Goal: Navigation & Orientation: Find specific page/section

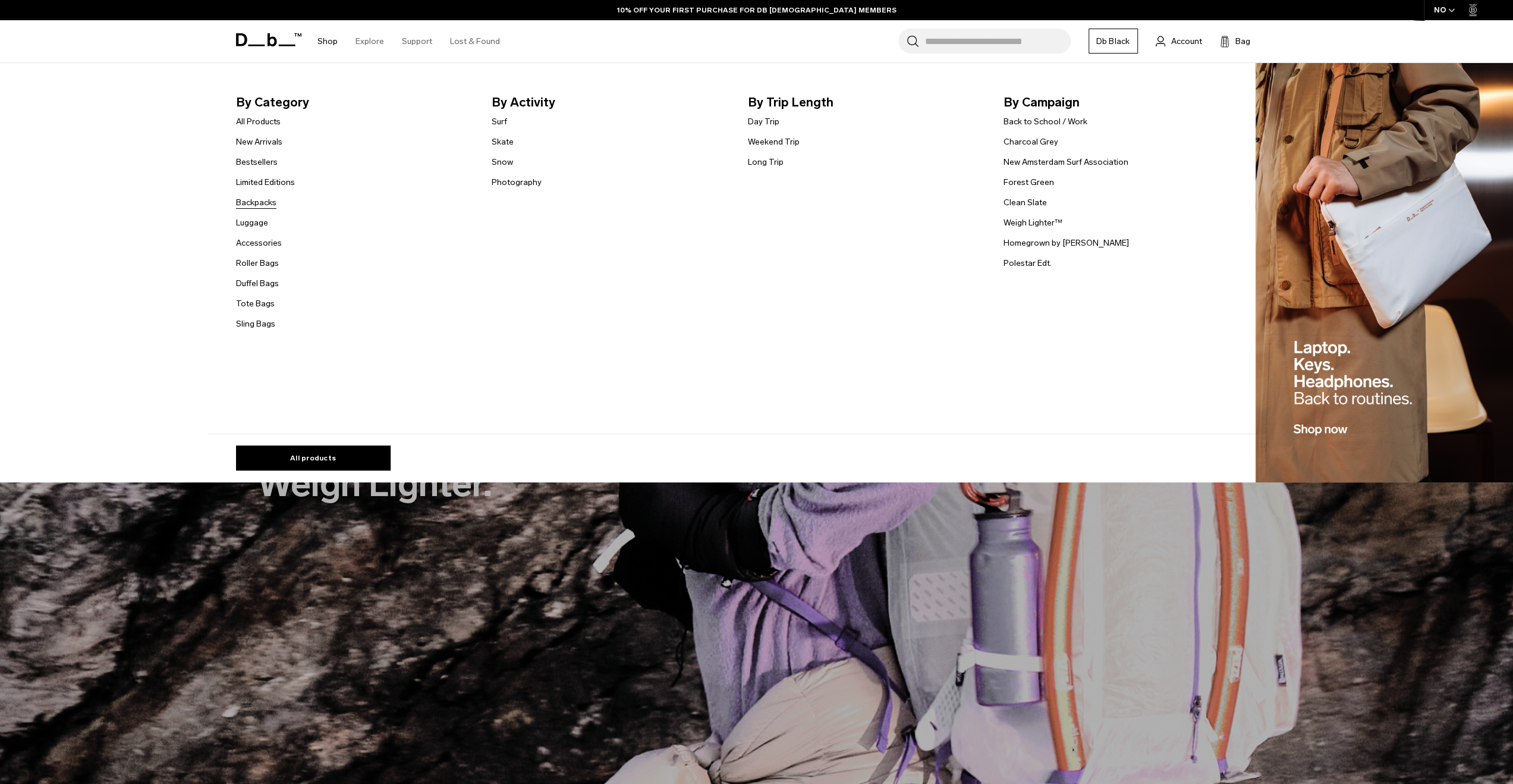
click at [267, 196] on link "Backpacks" at bounding box center [255, 202] width 40 height 13
click at [267, 203] on link "Backpacks" at bounding box center [255, 202] width 40 height 13
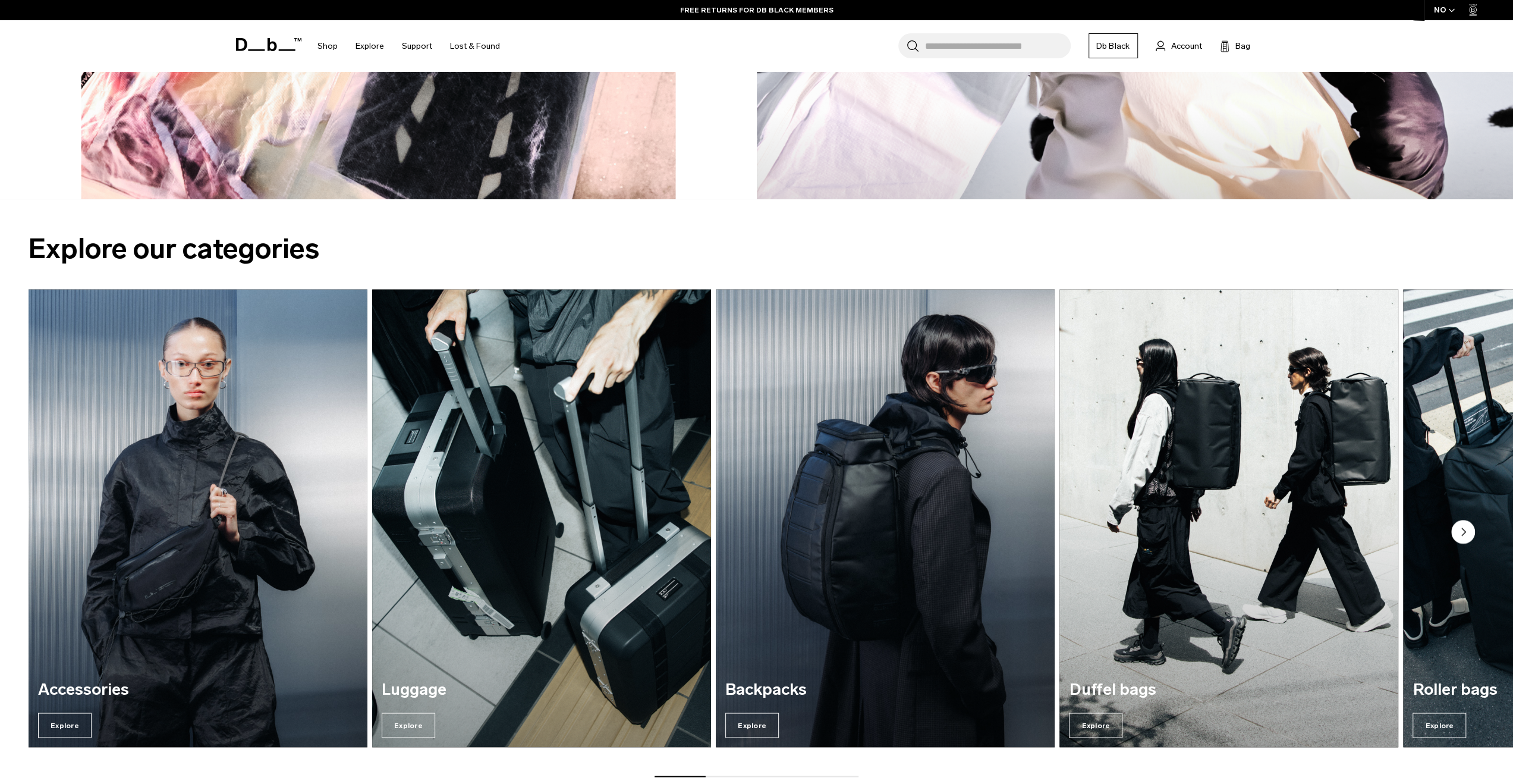
scroll to position [1843, 0]
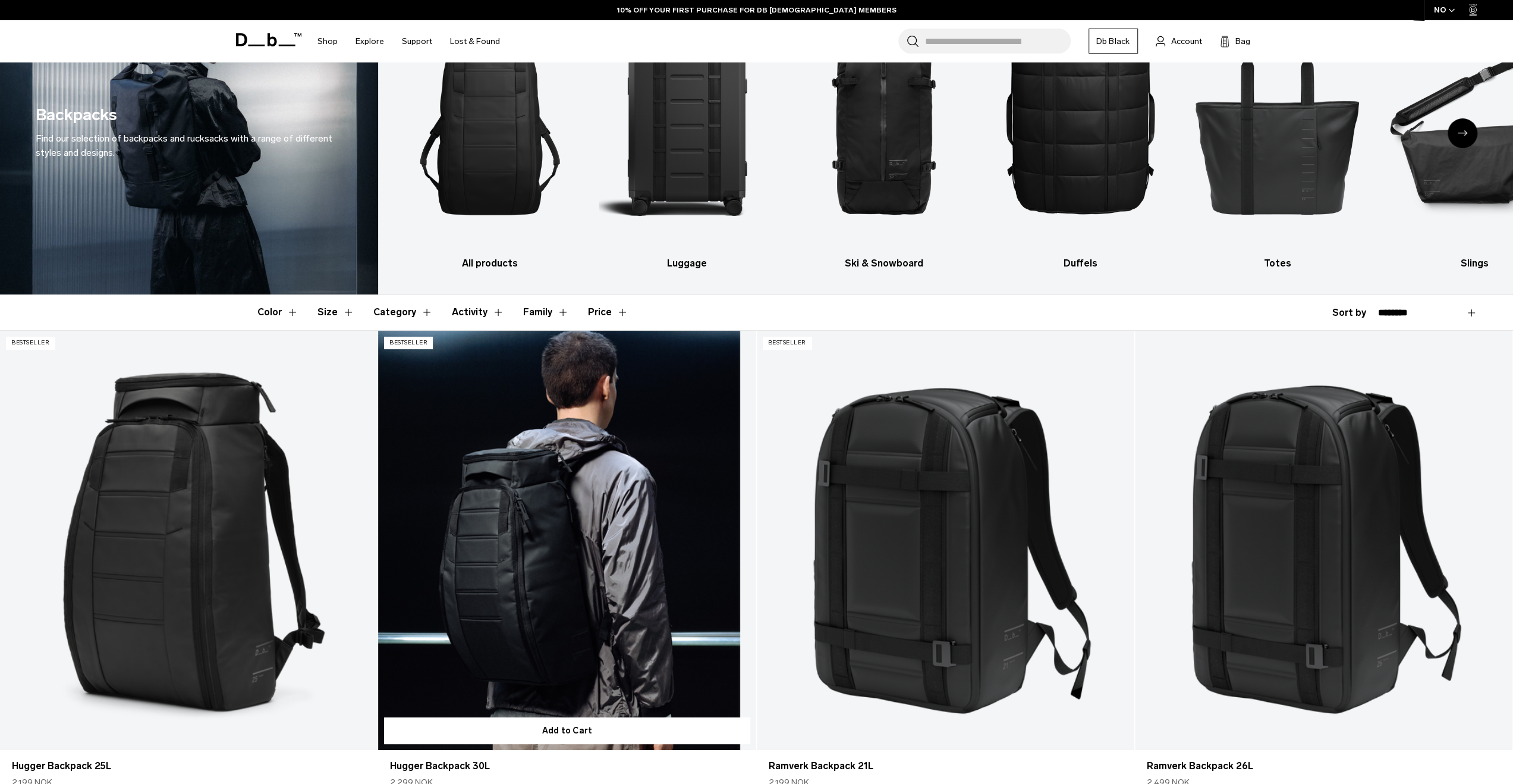
scroll to position [297, 0]
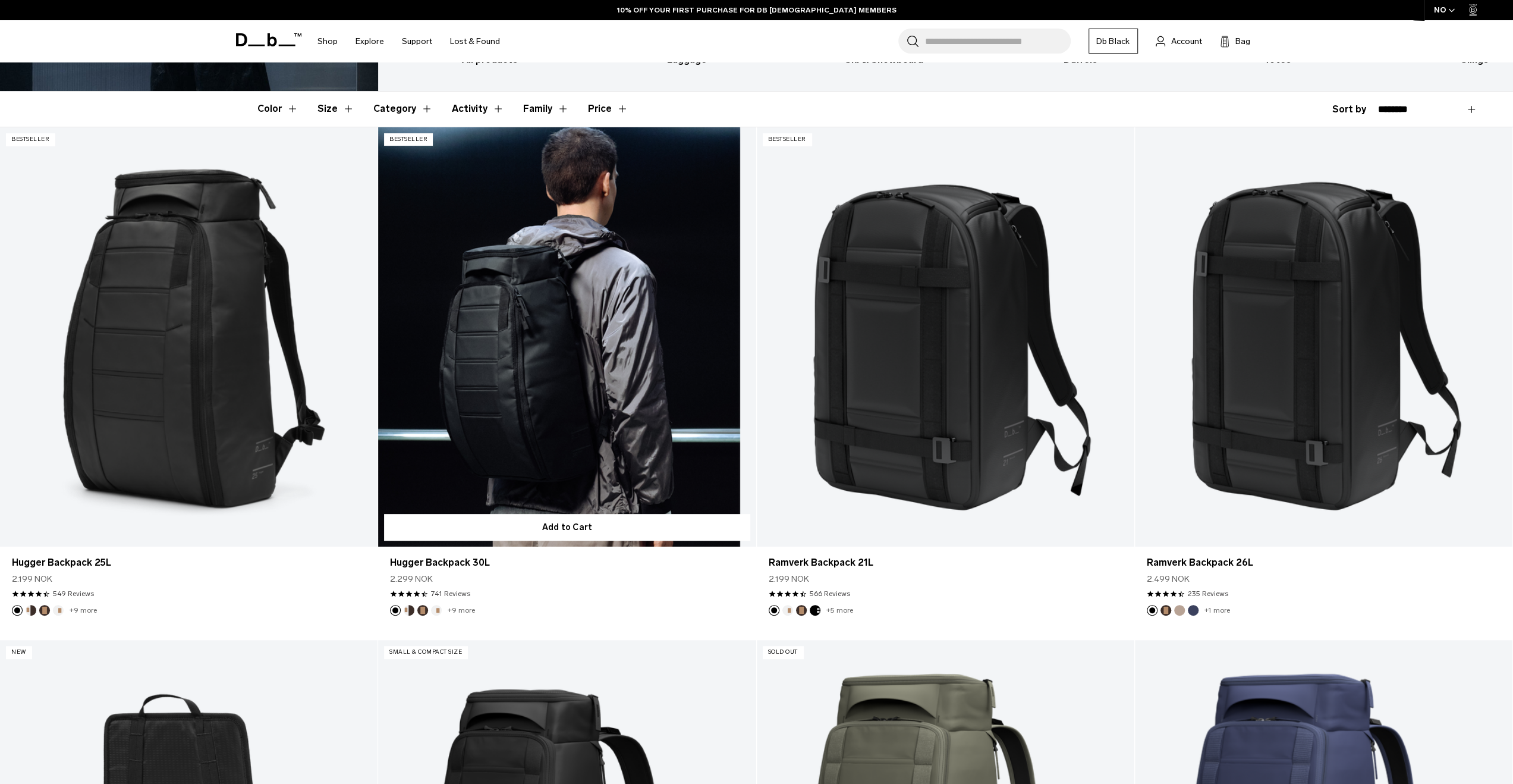
click at [537, 354] on link "Hugger Backpack 30L" at bounding box center [567, 336] width 378 height 420
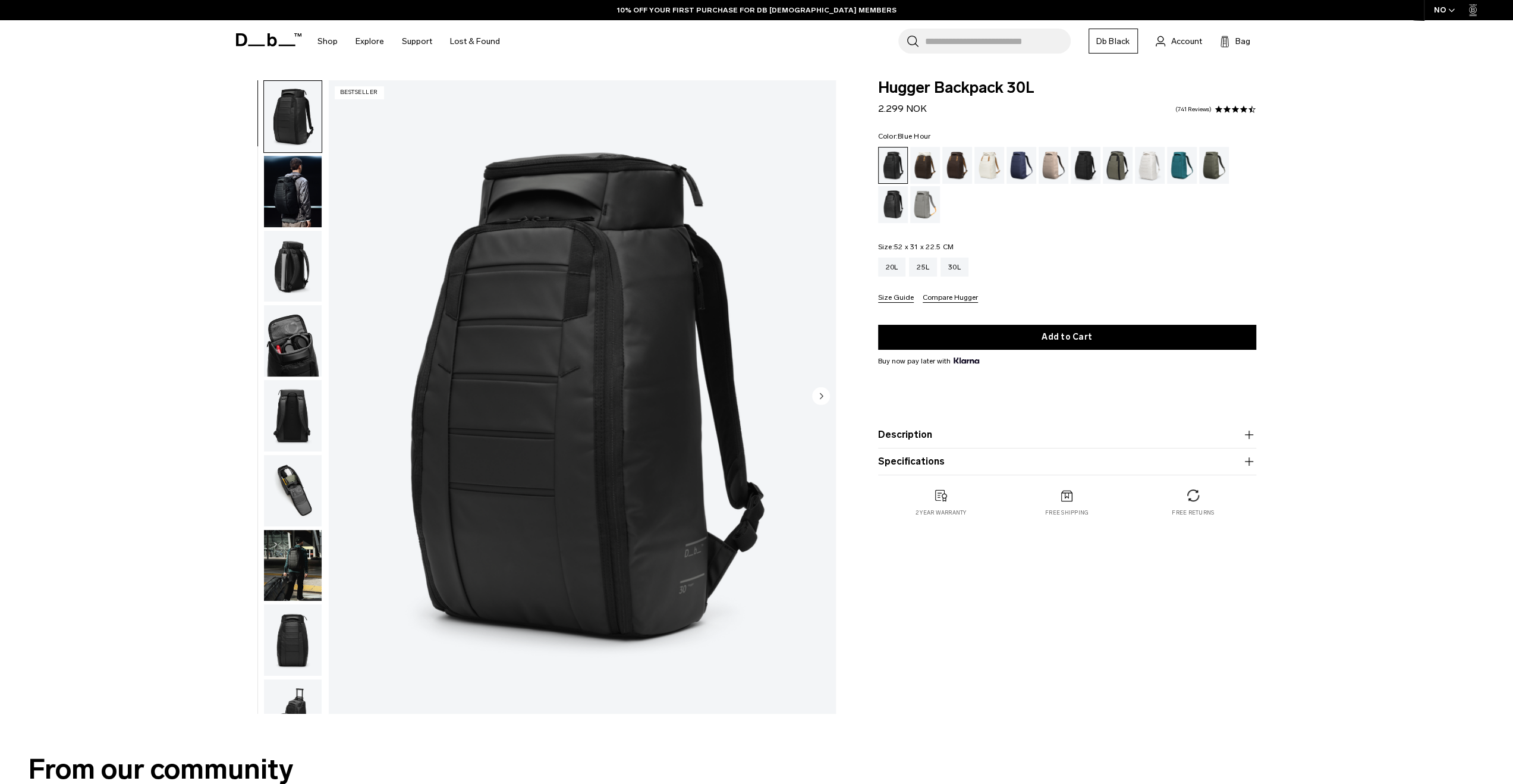
click at [1016, 165] on div "Blue Hour" at bounding box center [1022, 165] width 31 height 37
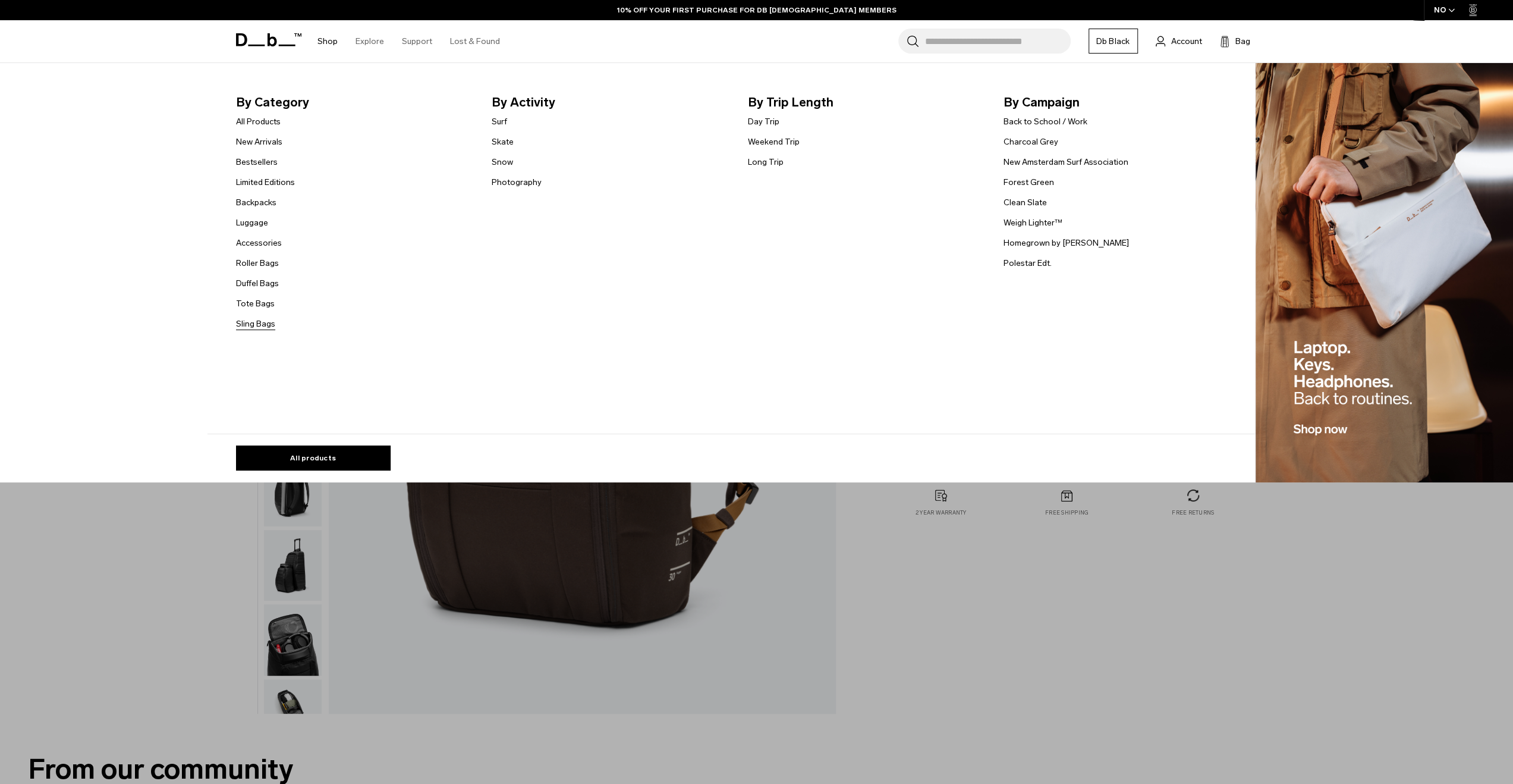
click at [267, 328] on link "Sling Bags" at bounding box center [255, 323] width 39 height 13
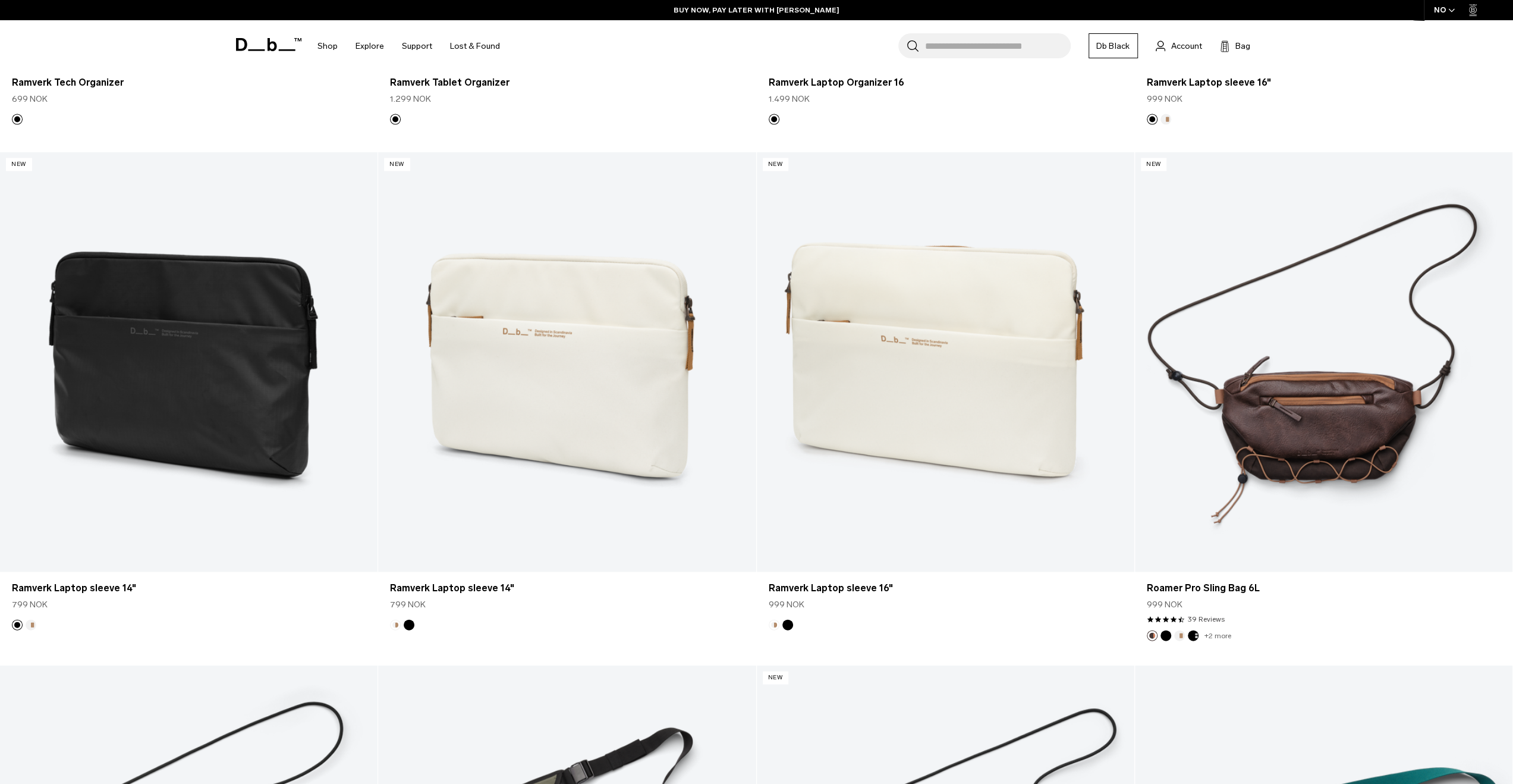
scroll to position [2319, 0]
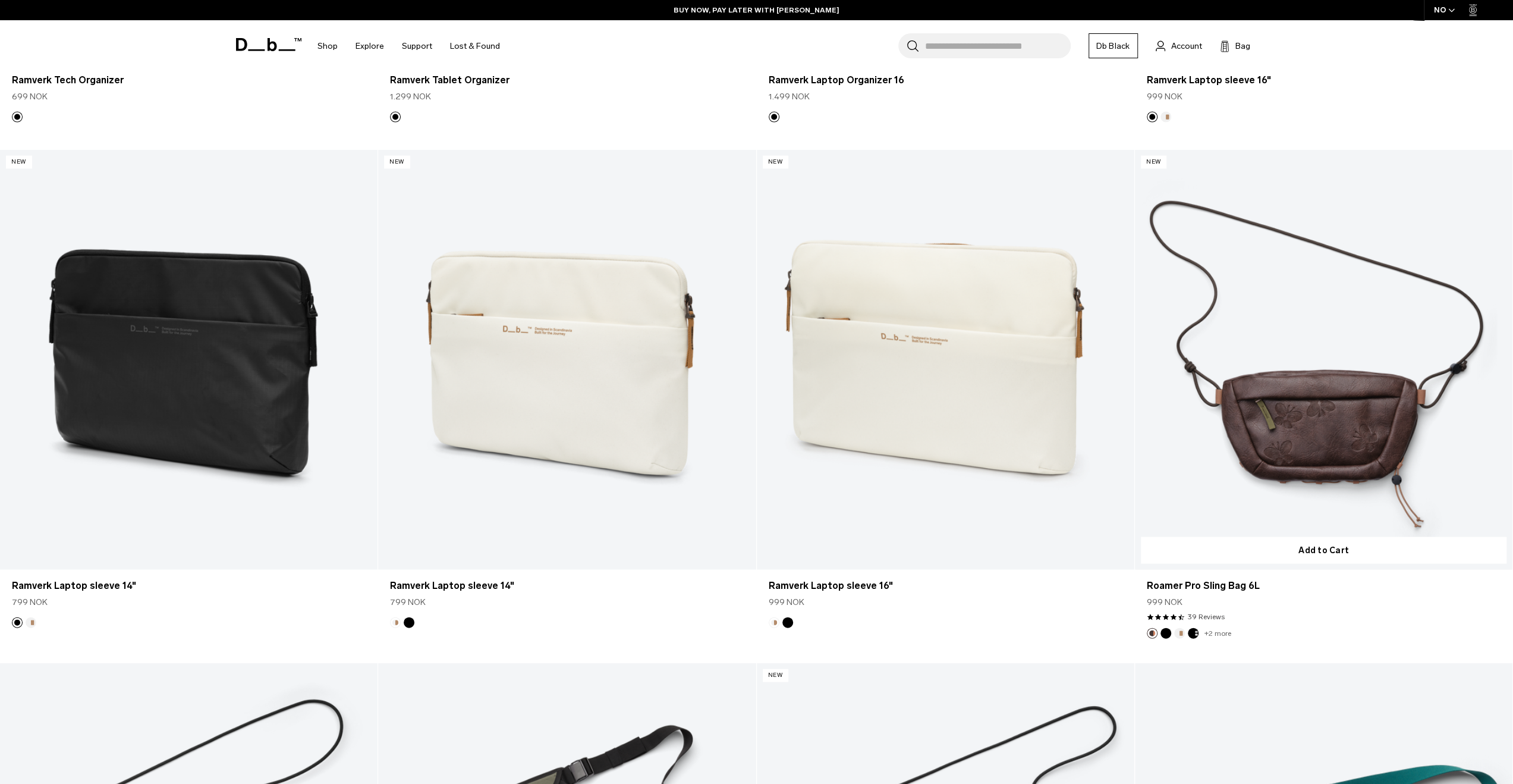
click at [1306, 400] on link "Roamer Pro Sling Bag 6L" at bounding box center [1324, 359] width 378 height 420
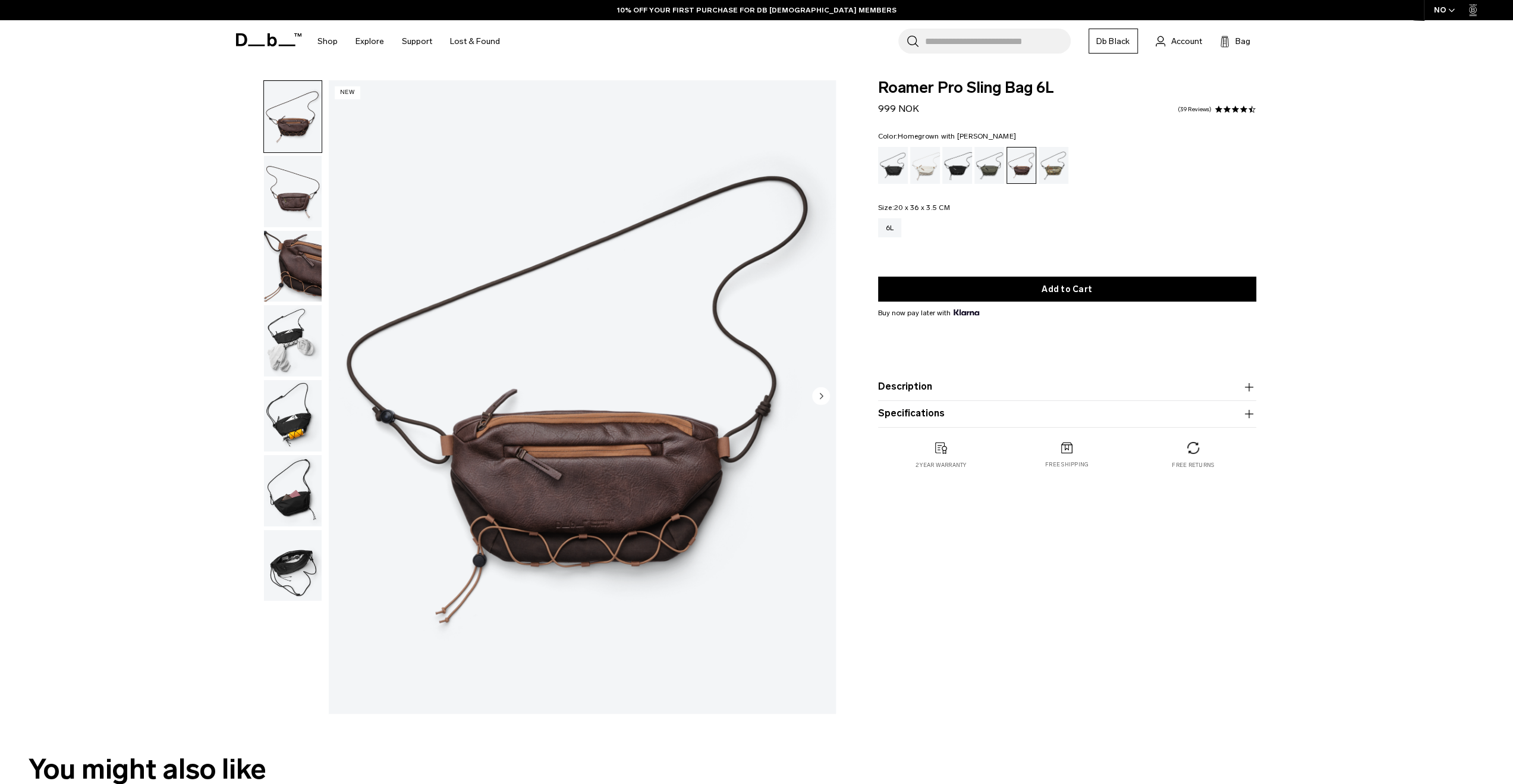
click at [293, 558] on img "button" at bounding box center [293, 565] width 58 height 72
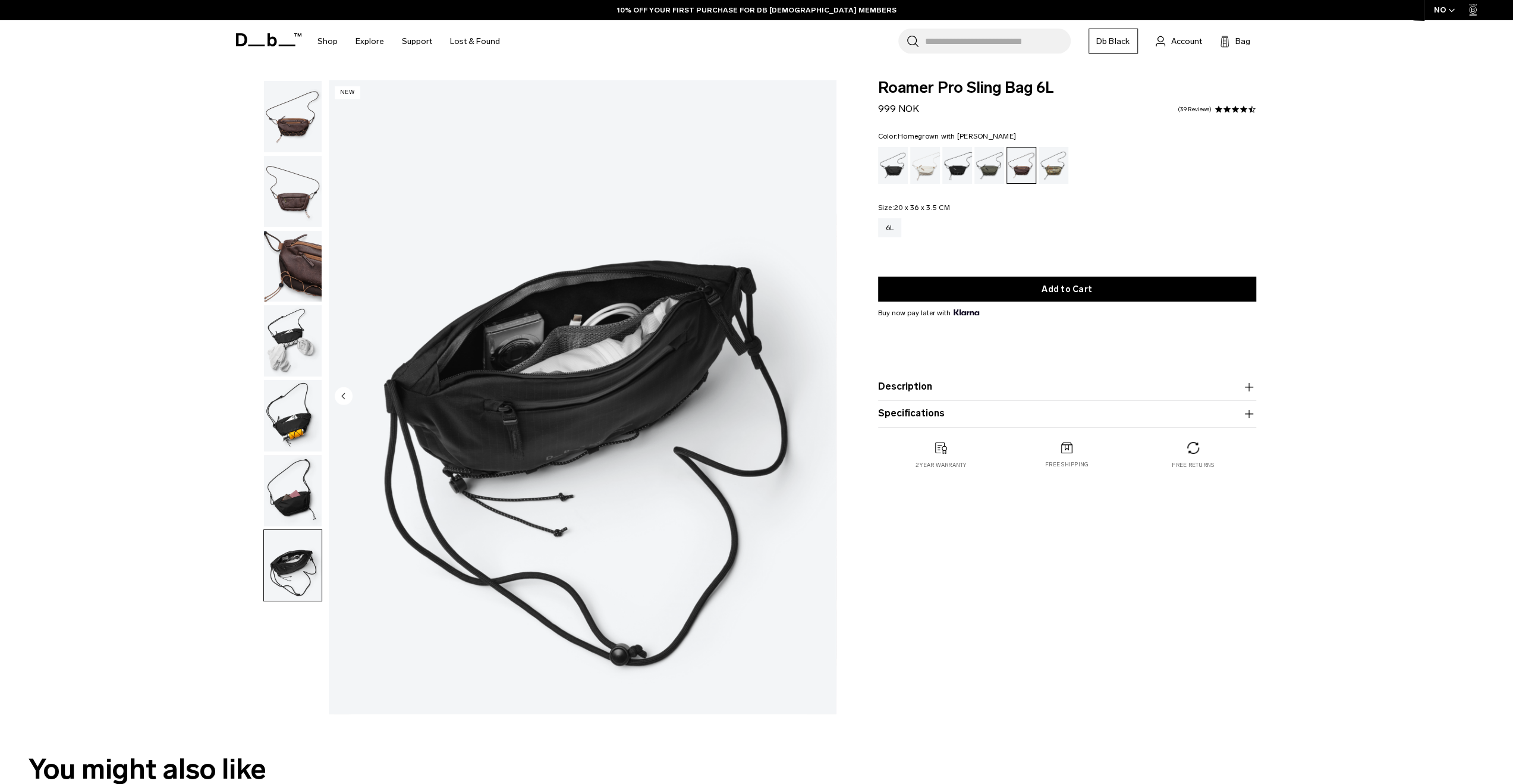
click at [295, 495] on img "button" at bounding box center [293, 490] width 58 height 72
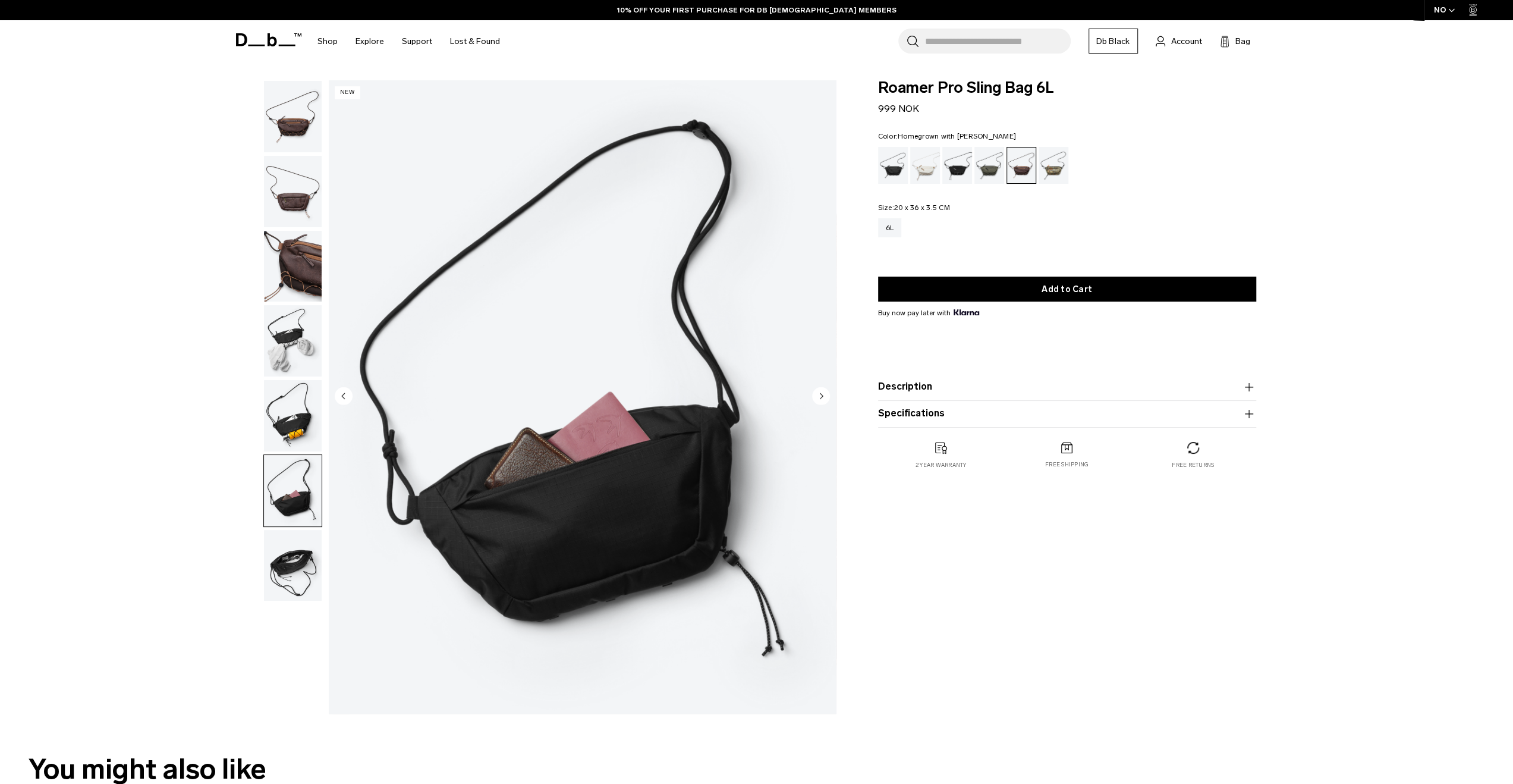
click at [288, 432] on img "button" at bounding box center [293, 415] width 58 height 72
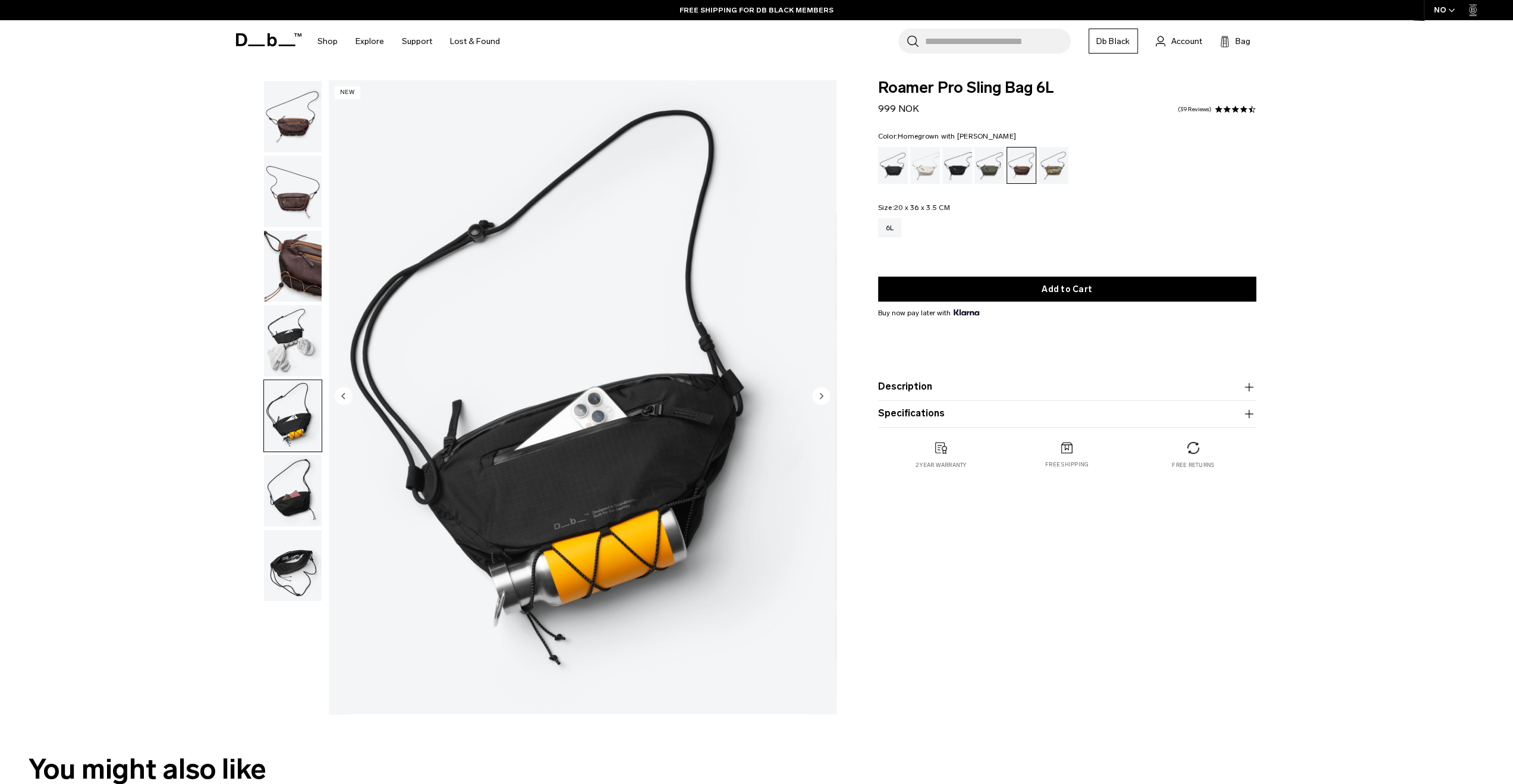
click at [269, 346] on img "button" at bounding box center [293, 340] width 58 height 72
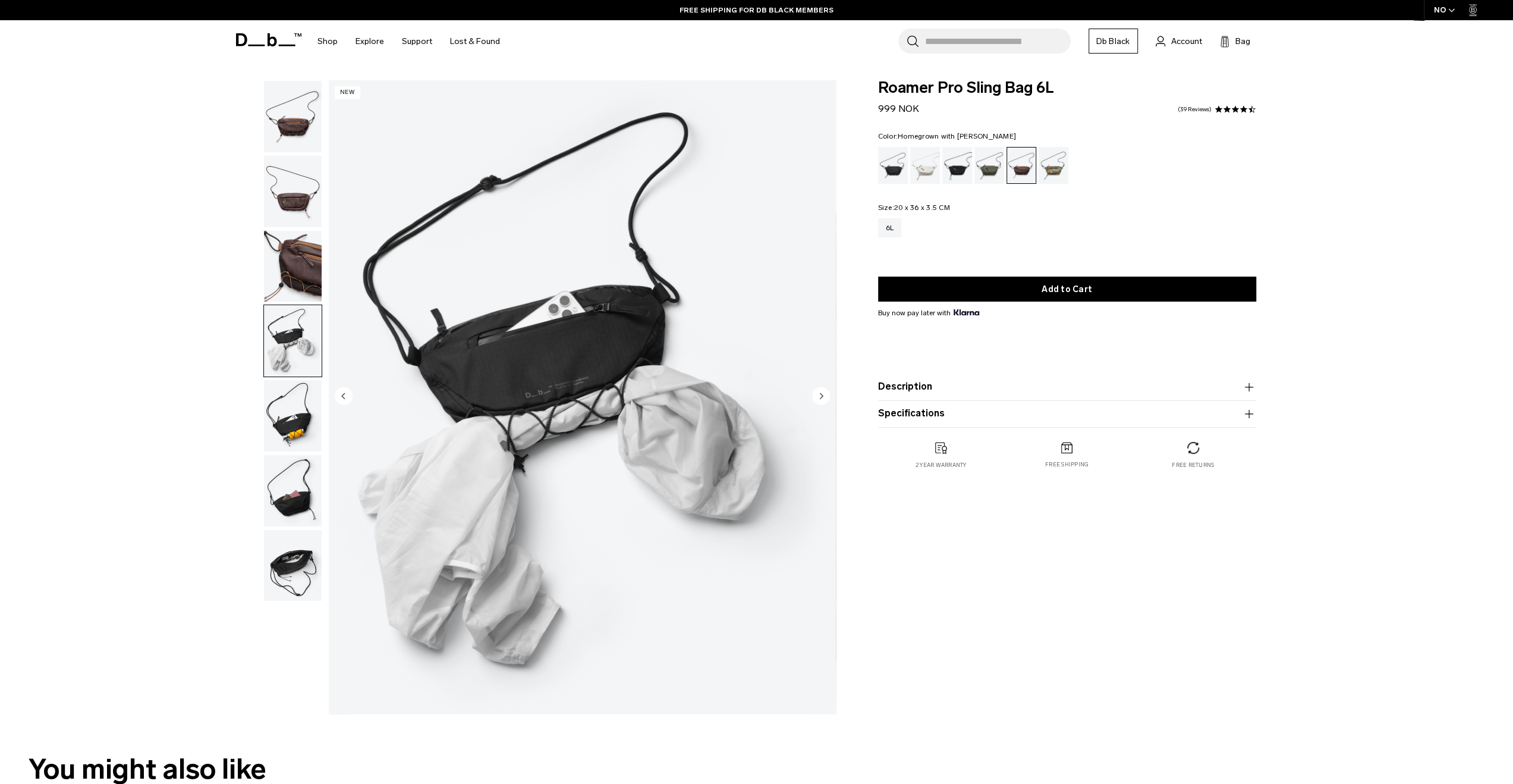
click at [288, 291] on img "button" at bounding box center [293, 266] width 58 height 72
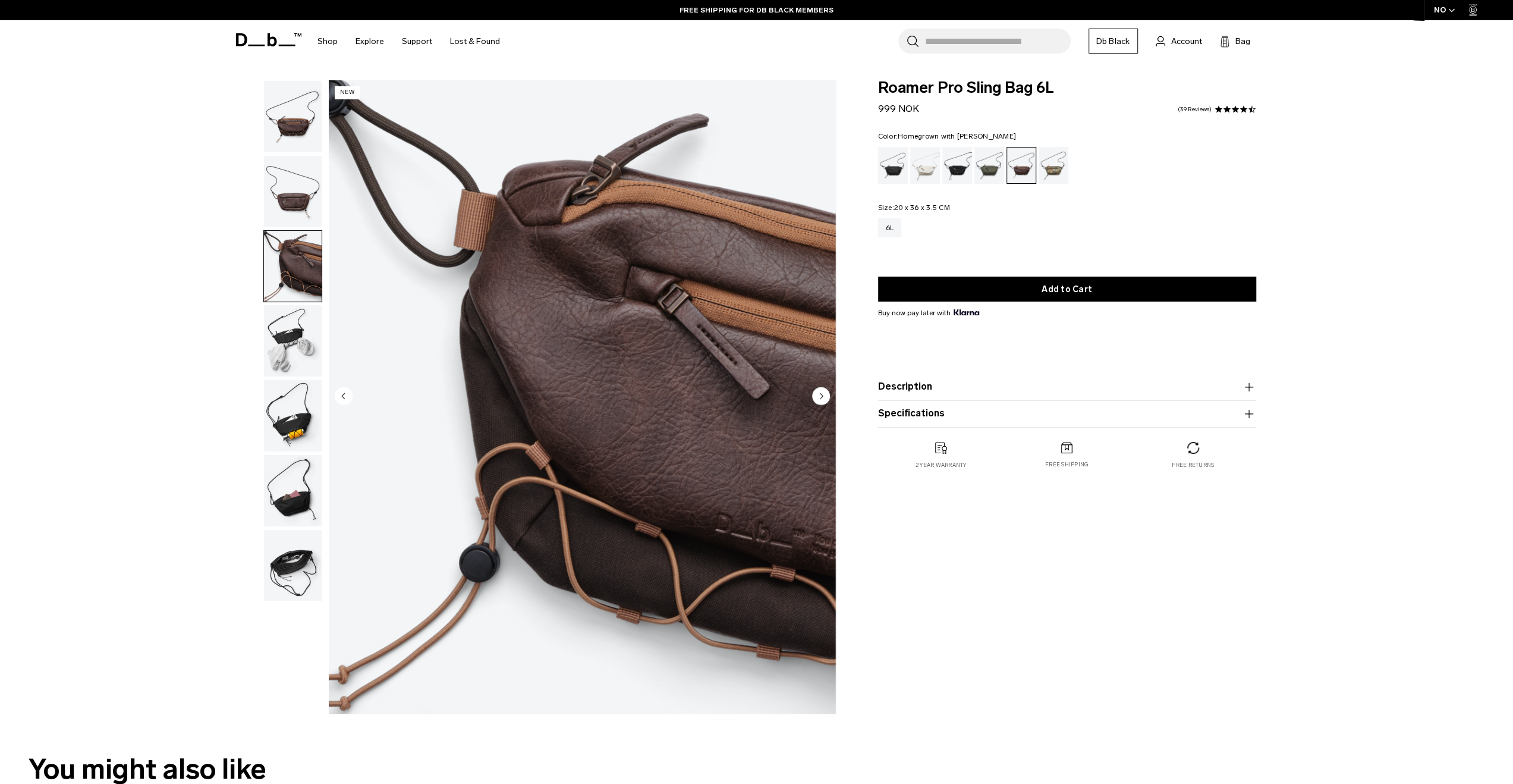
click at [283, 226] on img "button" at bounding box center [293, 192] width 58 height 72
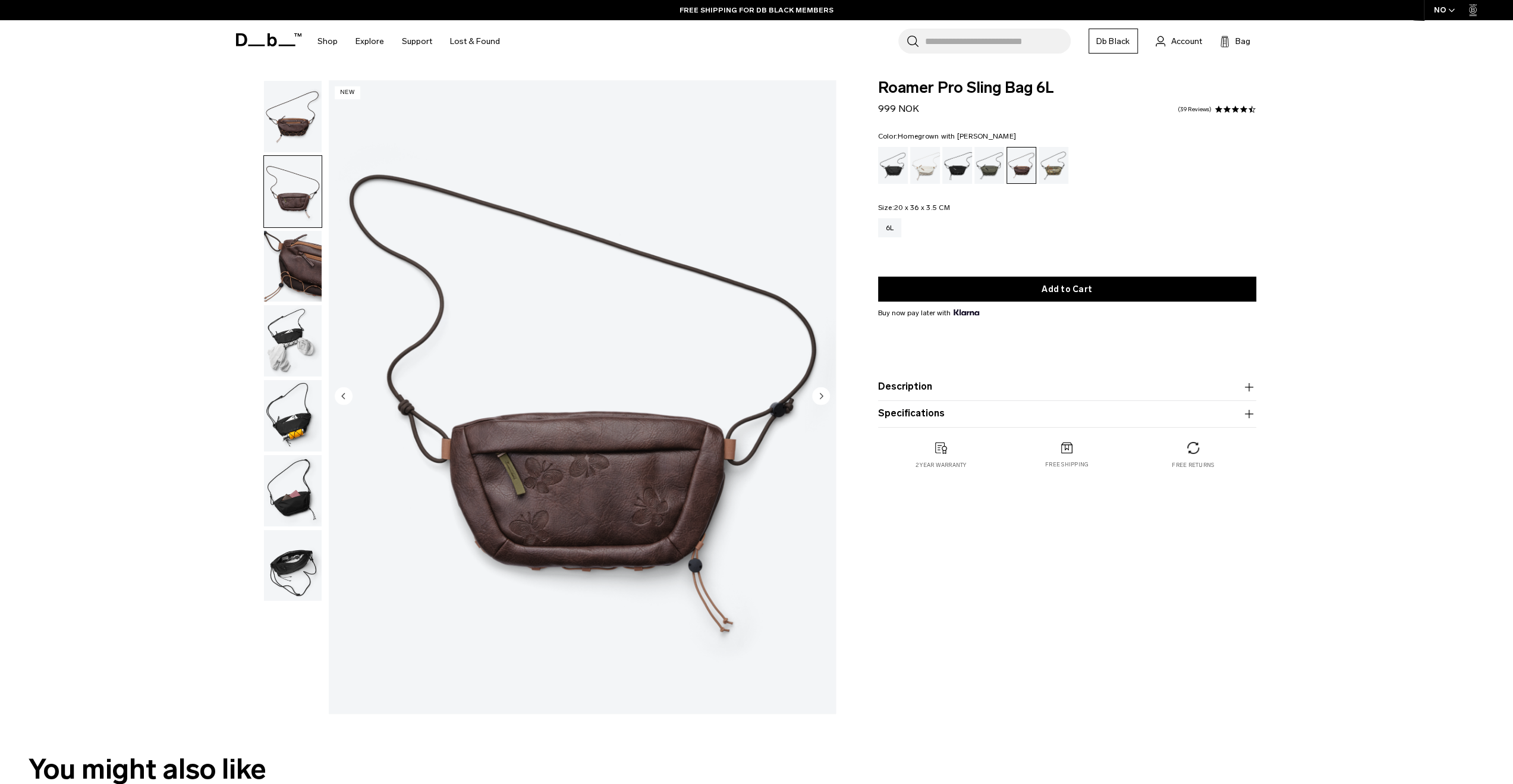
click at [278, 112] on img "button" at bounding box center [293, 117] width 58 height 72
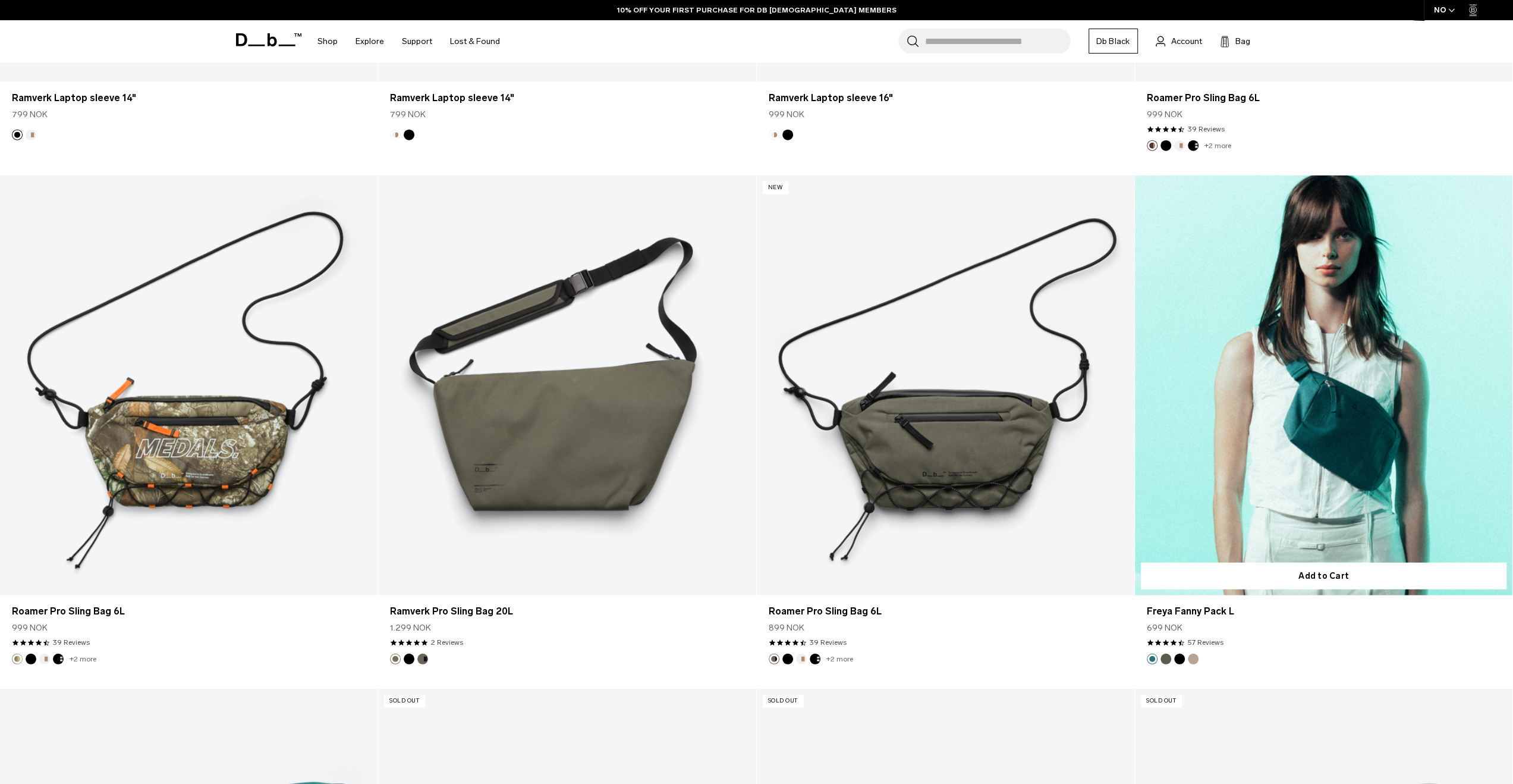
scroll to position [2807, 0]
click at [1393, 452] on link "Freya Fanny Pack L" at bounding box center [1324, 385] width 378 height 420
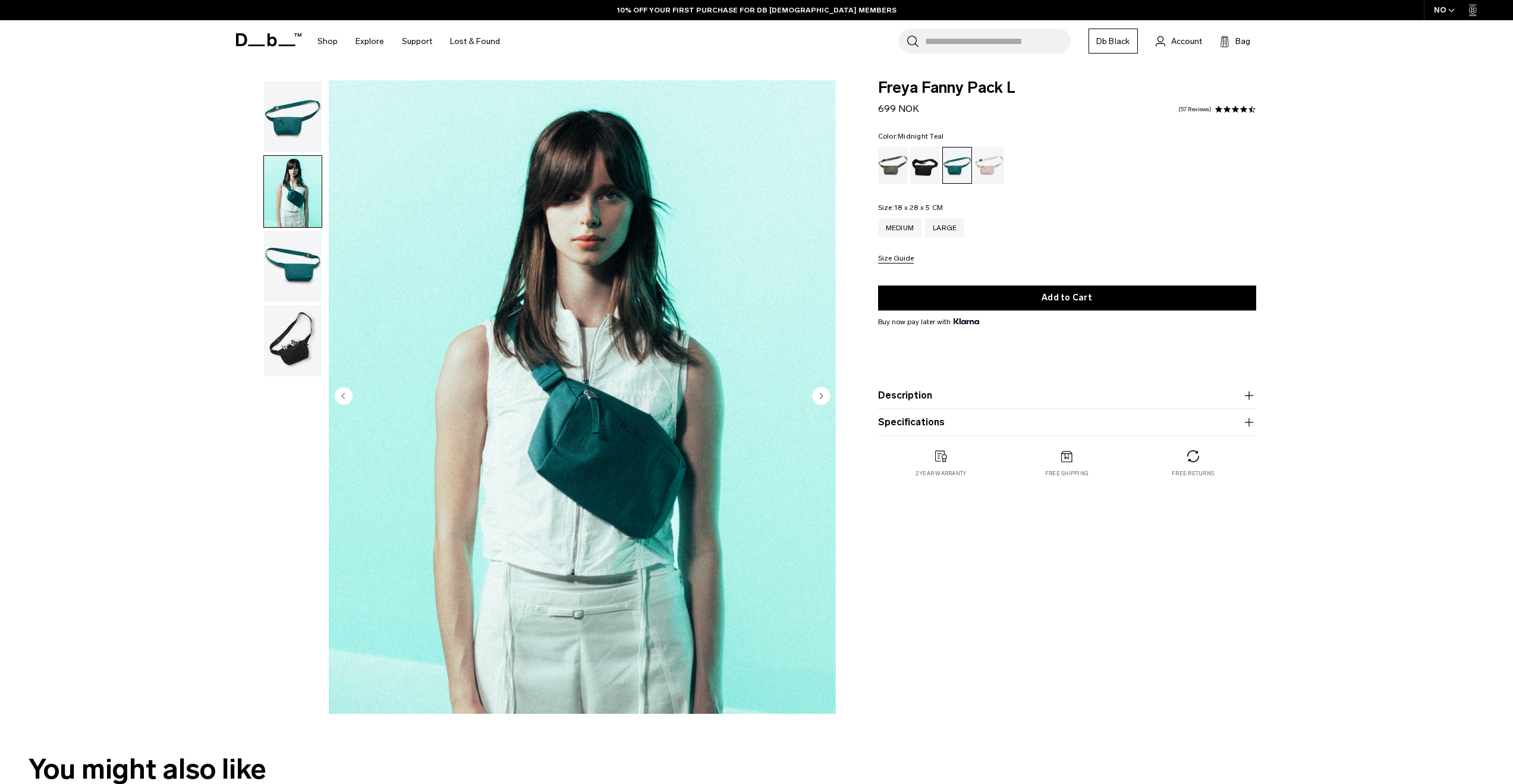
click at [296, 228] on ul at bounding box center [292, 228] width 59 height 297
click at [295, 249] on img "button" at bounding box center [293, 266] width 58 height 72
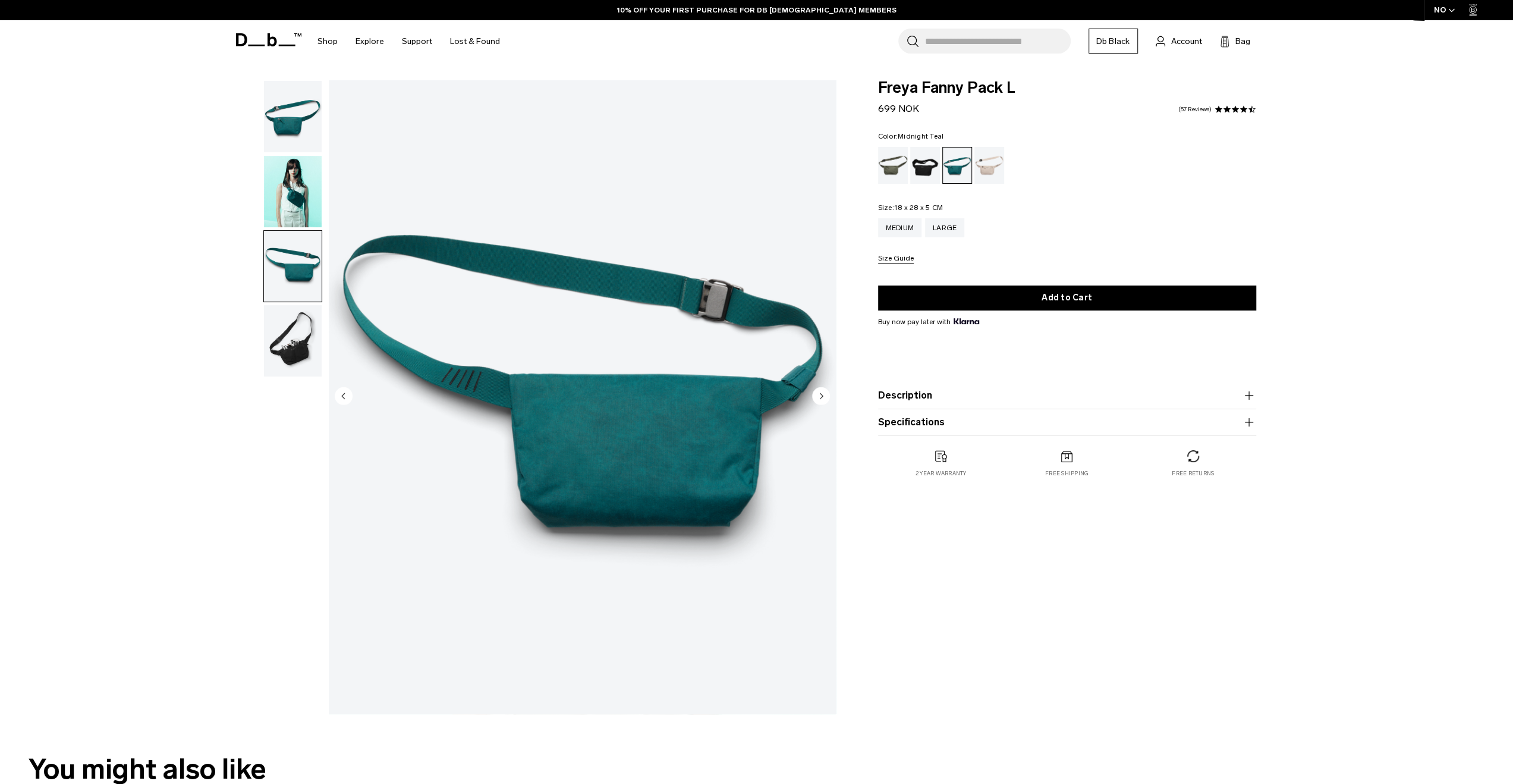
click at [307, 314] on img "button" at bounding box center [293, 340] width 58 height 72
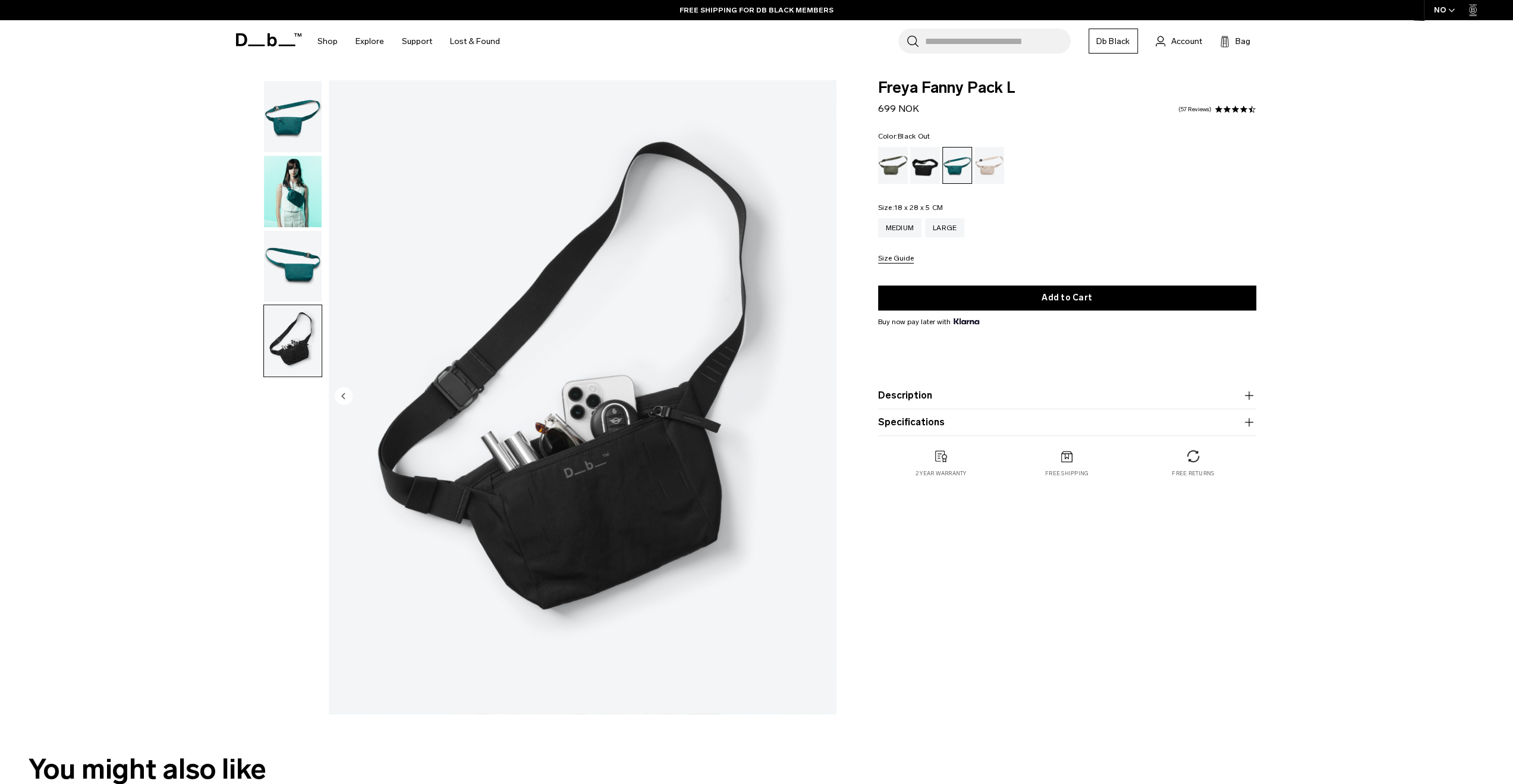
click at [922, 161] on div "Black Out" at bounding box center [926, 165] width 31 height 37
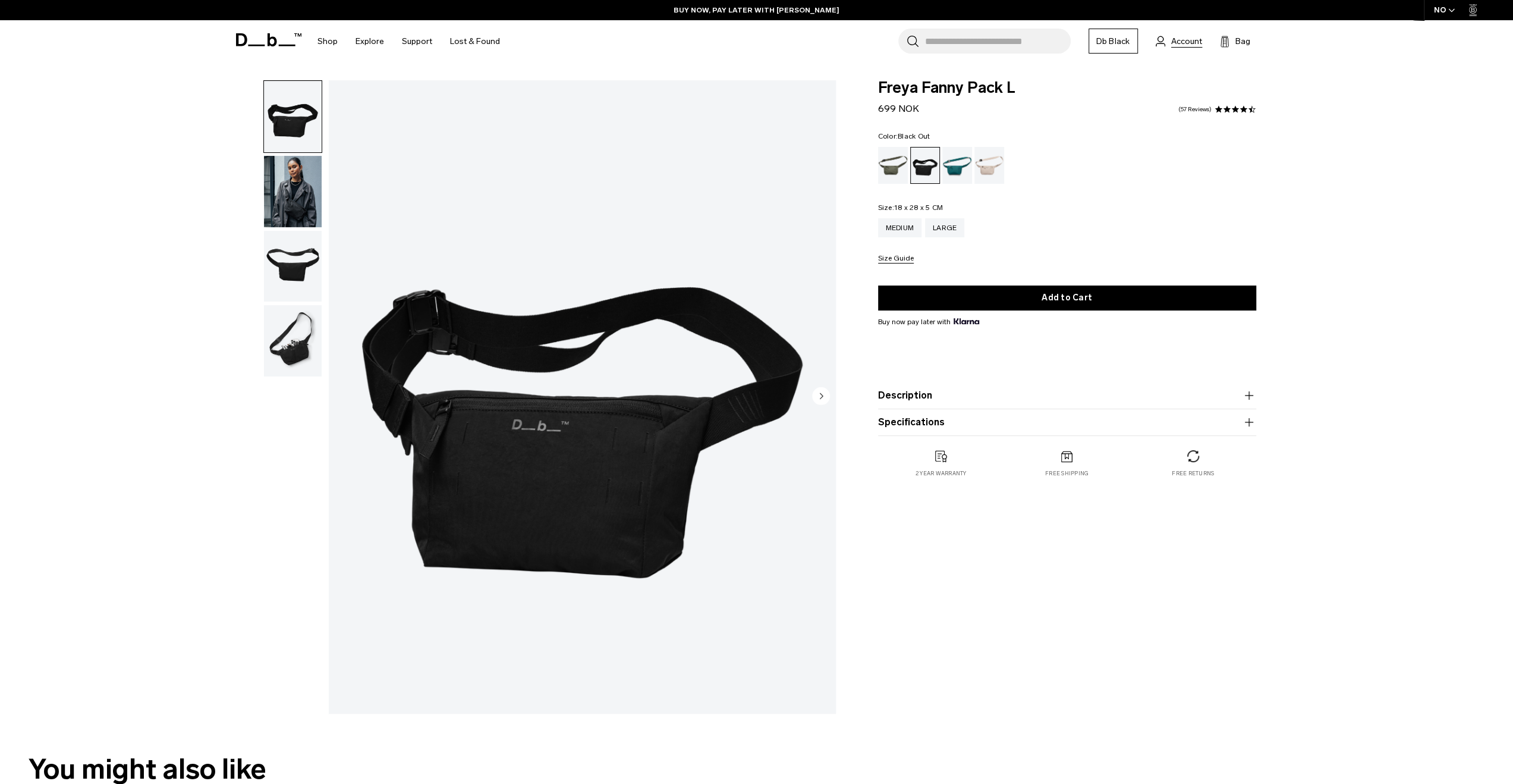
click at [1183, 41] on span "Account" at bounding box center [1187, 41] width 31 height 13
